Goal: Information Seeking & Learning: Learn about a topic

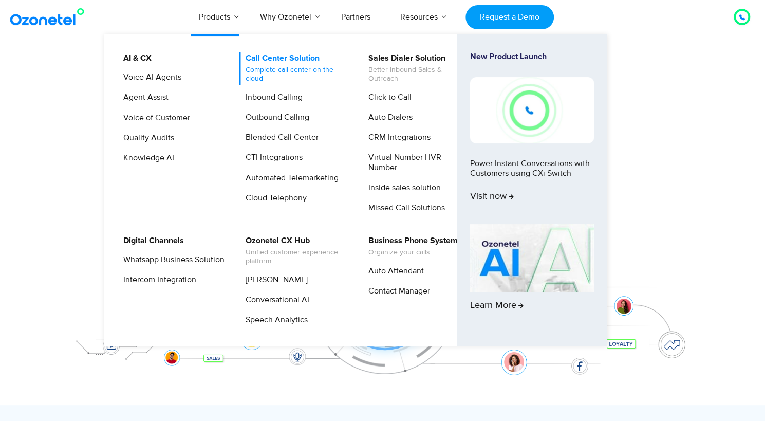
click at [276, 56] on link "Call Center Solution Complete call center on the cloud" at bounding box center [293, 68] width 109 height 33
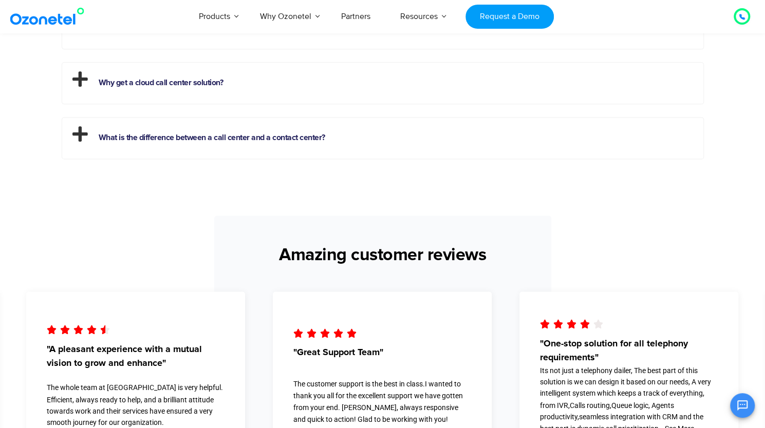
scroll to position [2915, 0]
